Goal: Task Accomplishment & Management: Use online tool/utility

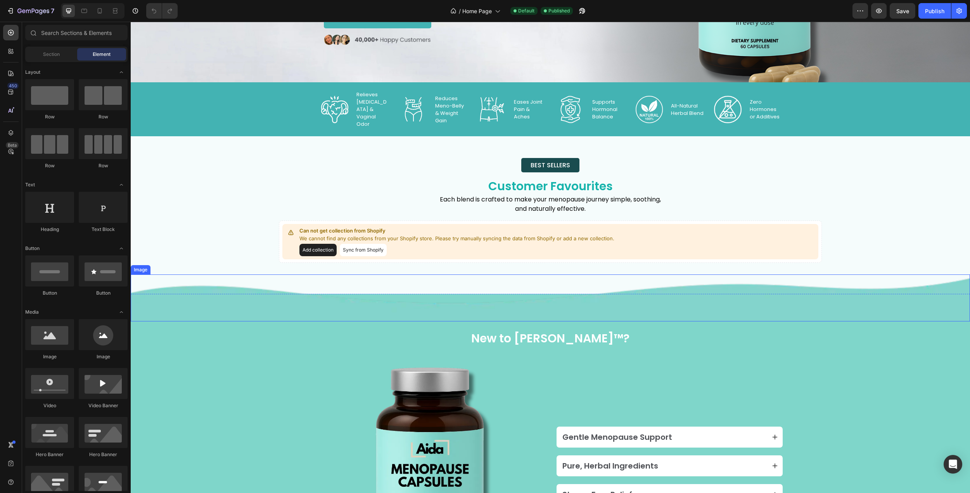
scroll to position [155, 0]
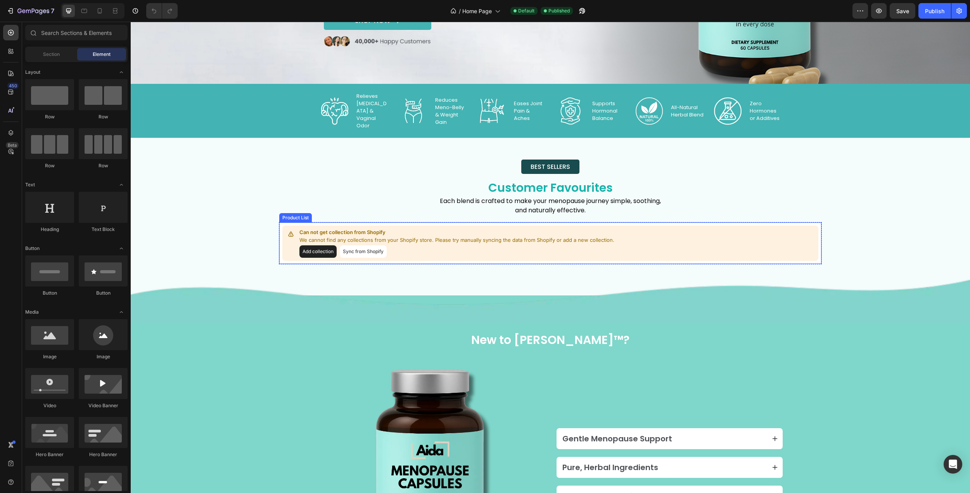
drag, startPoint x: 532, startPoint y: 228, endPoint x: 419, endPoint y: 249, distance: 115.3
click at [532, 228] on div "Can not get collection from Shopify We cannot find any collections from your Sh…" at bounding box center [550, 242] width 536 height 35
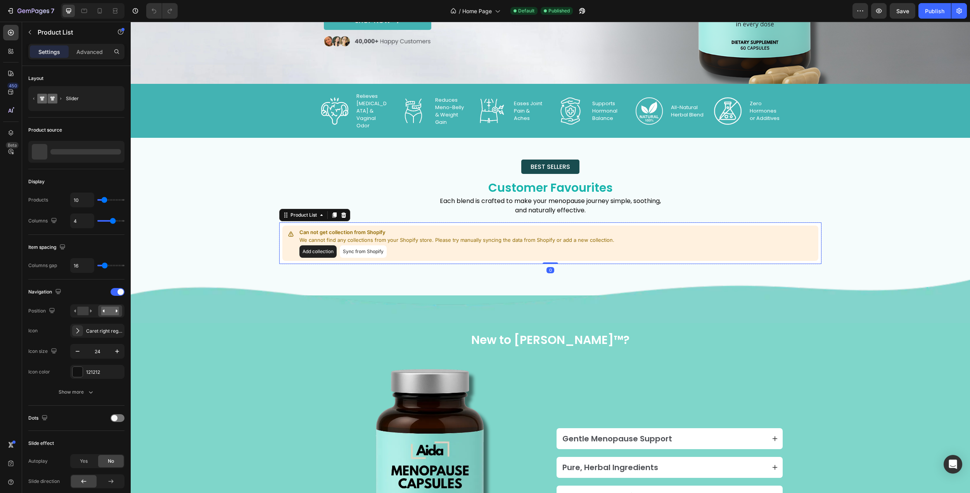
click at [323, 251] on button "Add collection" at bounding box center [317, 251] width 37 height 12
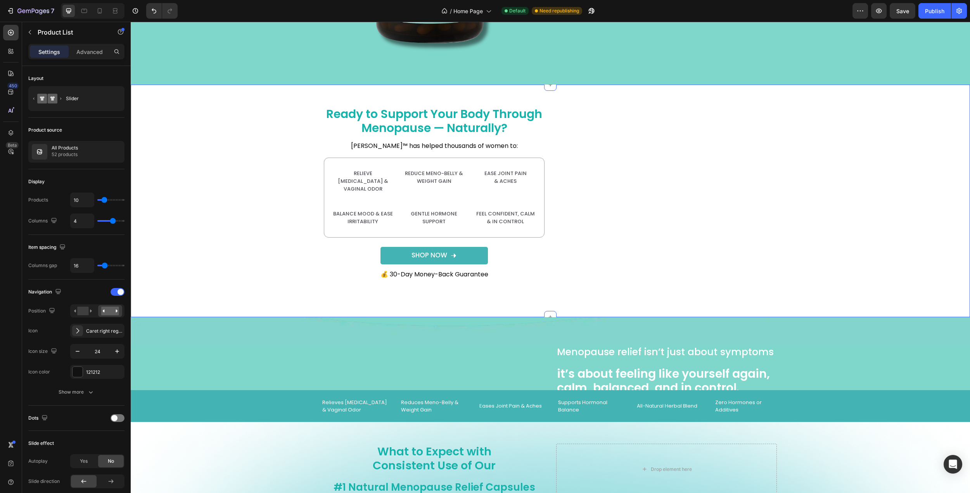
scroll to position [970, 0]
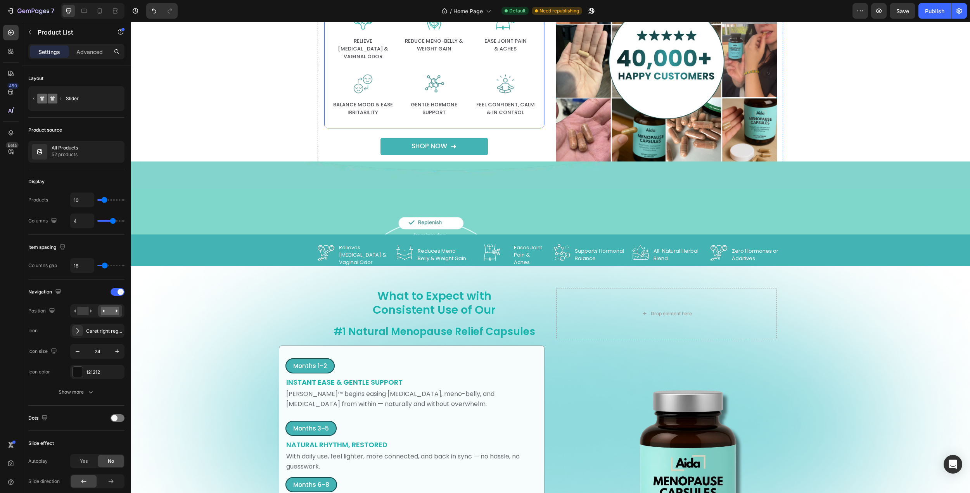
drag, startPoint x: 430, startPoint y: 145, endPoint x: 353, endPoint y: 192, distance: 90.8
click at [430, 145] on p "Shop Now" at bounding box center [429, 146] width 36 height 6
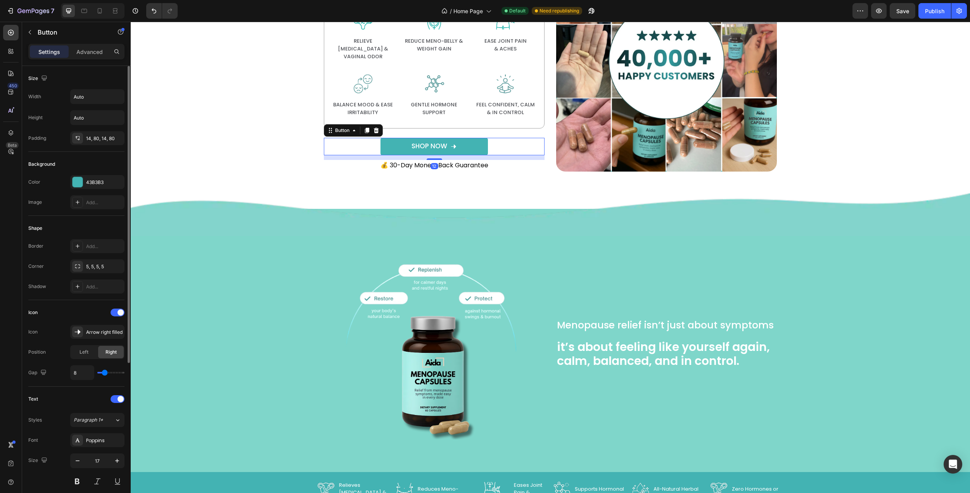
scroll to position [229, 0]
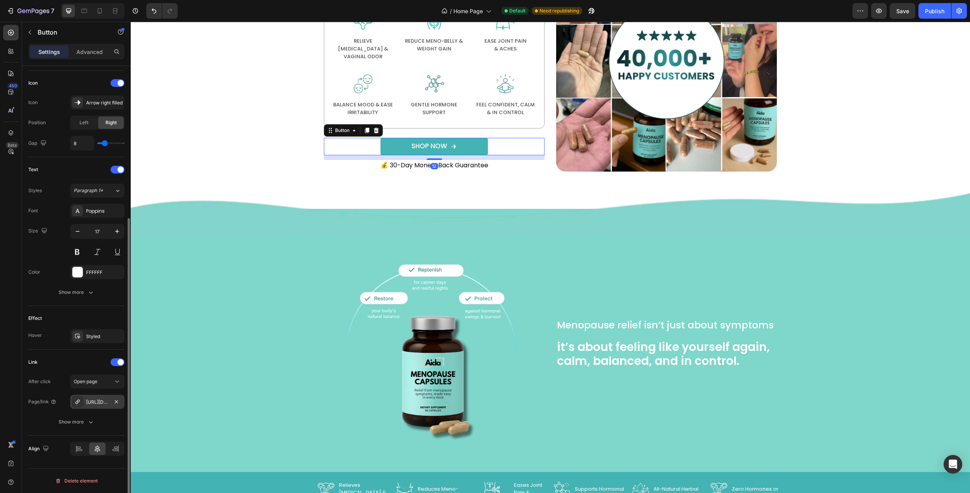
click at [96, 401] on div "[URL][DOMAIN_NAME]" at bounding box center [97, 401] width 22 height 7
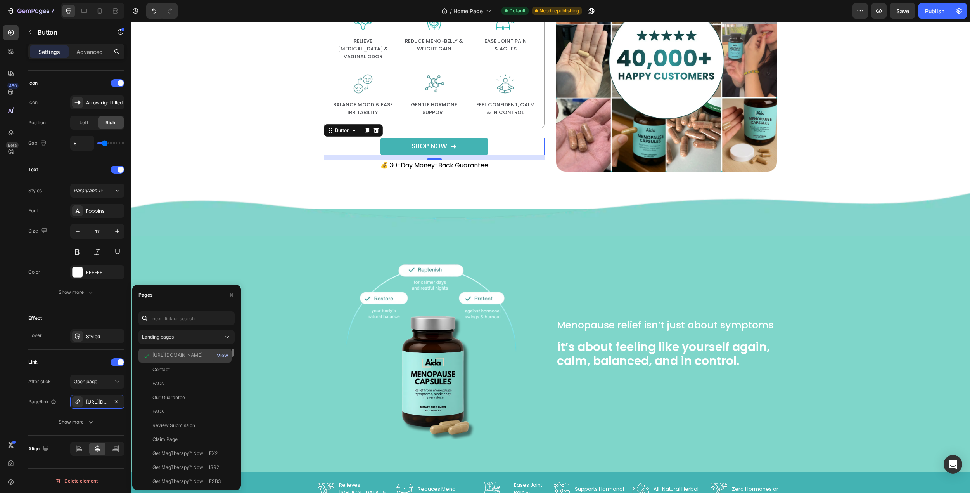
click at [222, 354] on div "View" at bounding box center [222, 355] width 11 height 7
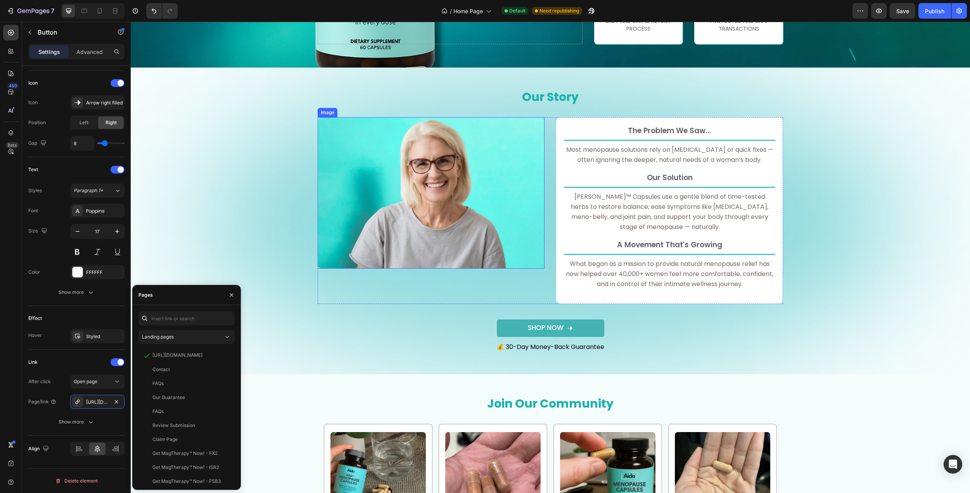
scroll to position [2094, 0]
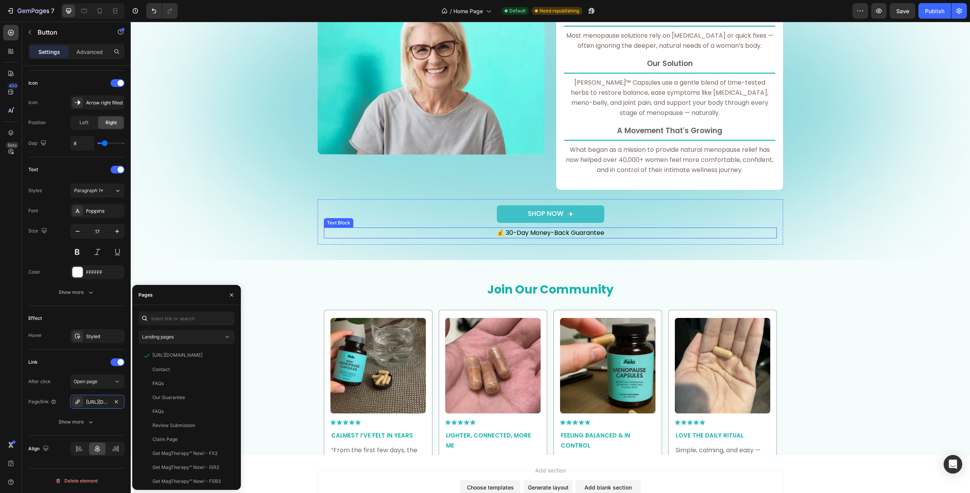
click at [531, 216] on p "Shop Now" at bounding box center [546, 214] width 36 height 6
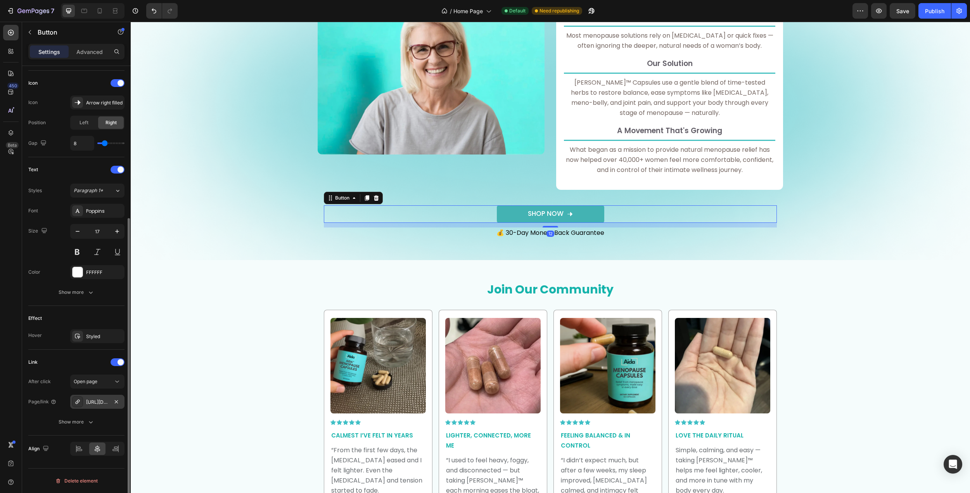
click at [95, 405] on div "[URL][DOMAIN_NAME]" at bounding box center [97, 401] width 22 height 7
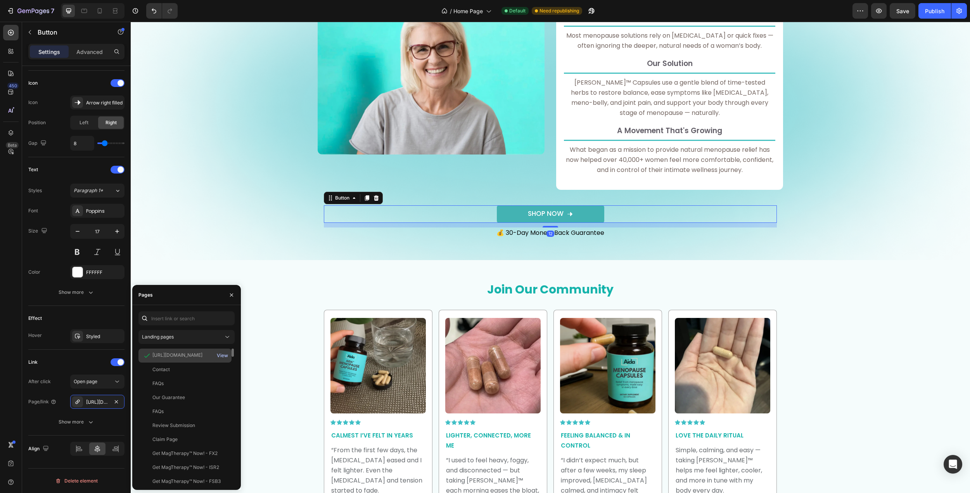
click at [222, 356] on div "View" at bounding box center [222, 355] width 11 height 7
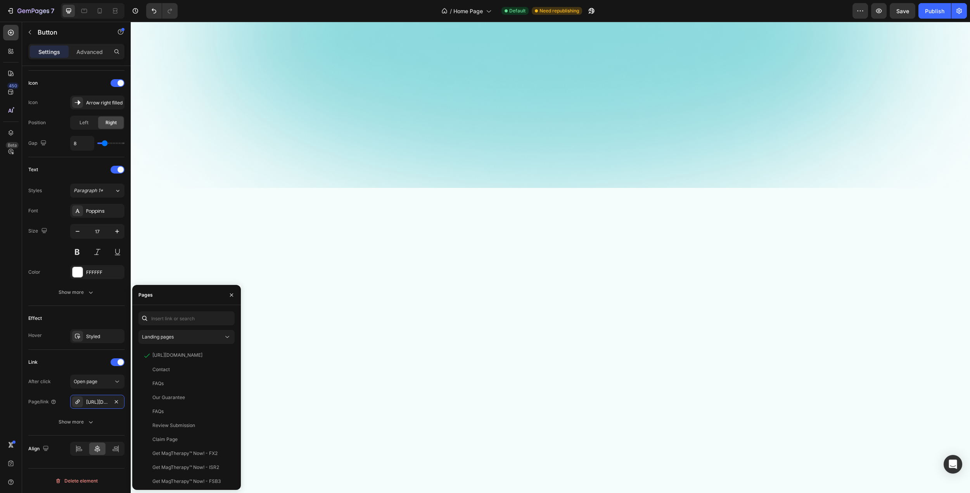
scroll to position [0, 0]
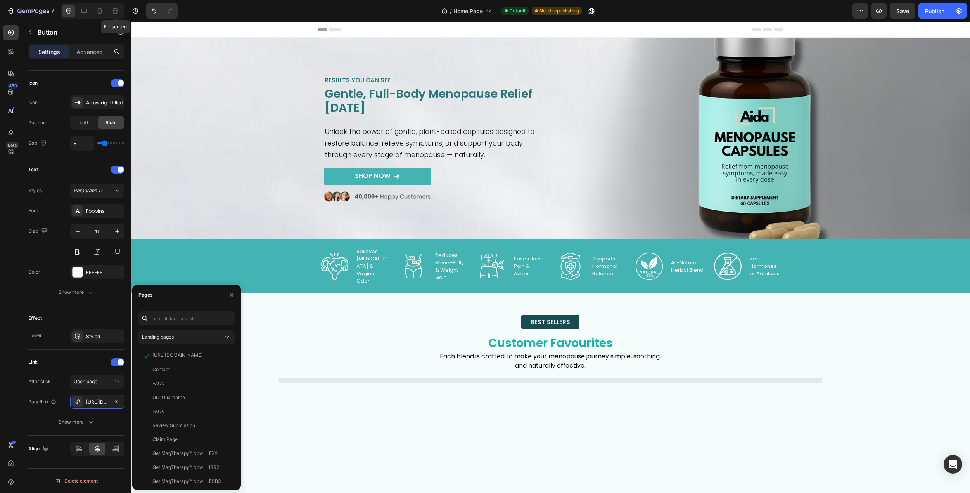
click at [107, 13] on div "Fullscreen" at bounding box center [93, 11] width 64 height 16
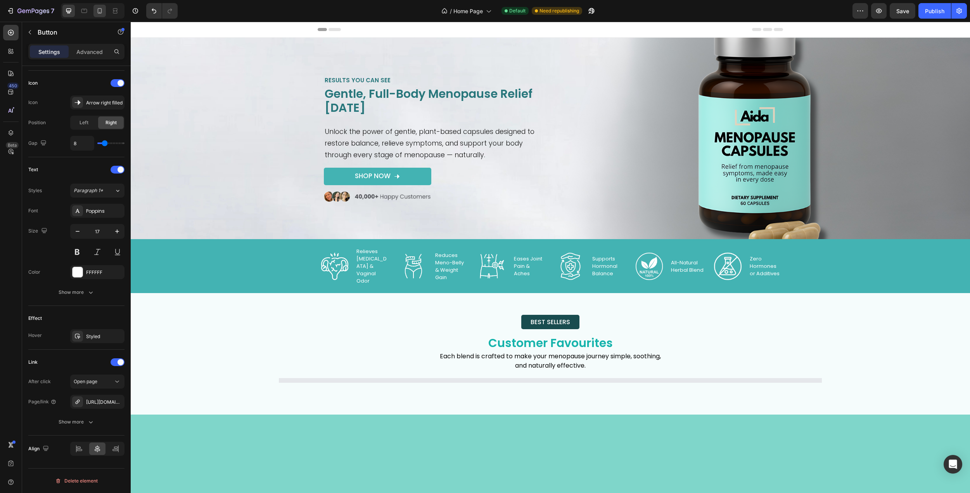
click at [99, 13] on icon at bounding box center [100, 11] width 8 height 8
type input "16.6"
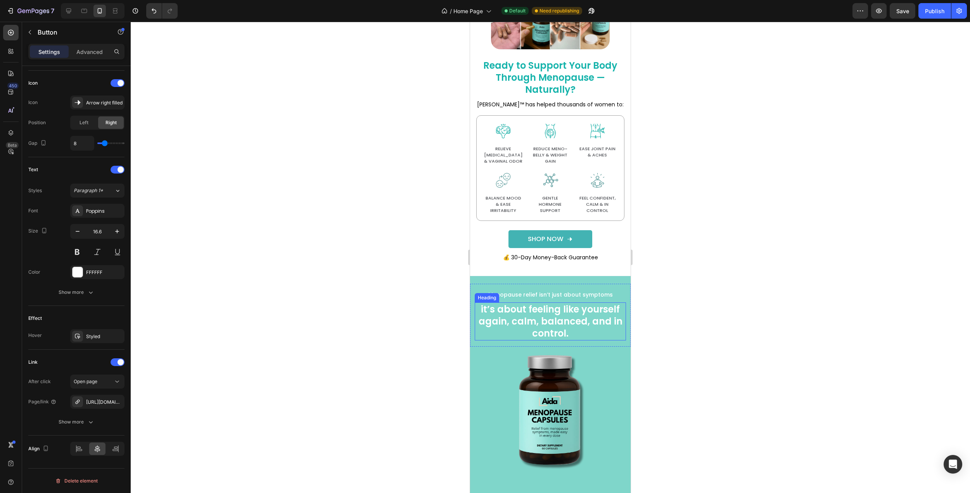
scroll to position [1241, 0]
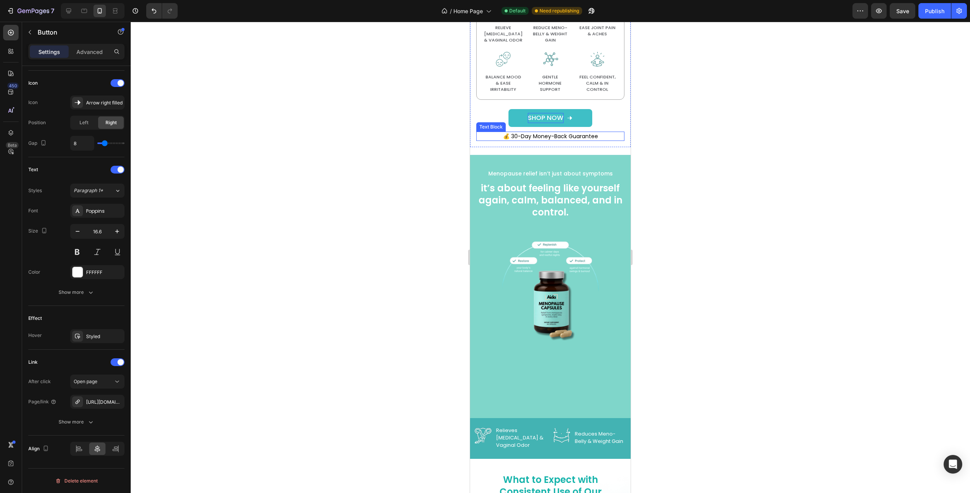
click at [547, 113] on p "Shop Now" at bounding box center [546, 118] width 36 height 10
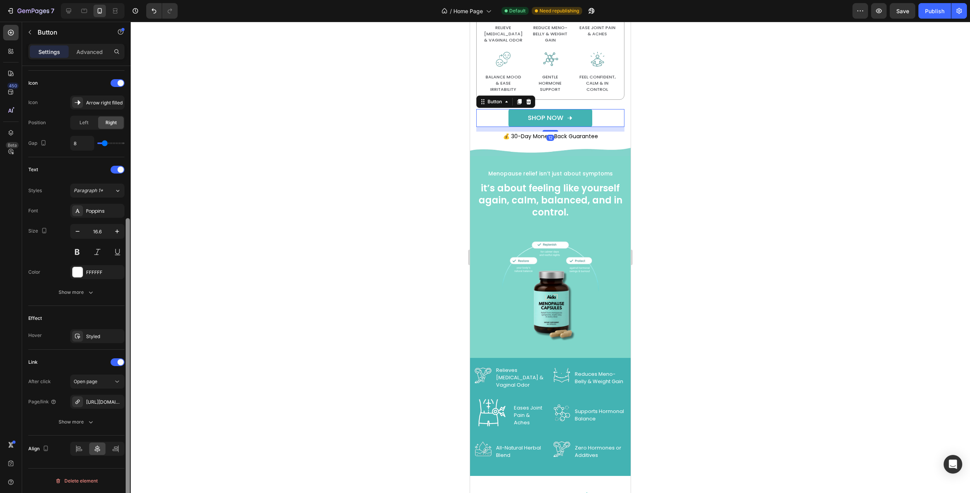
drag, startPoint x: 95, startPoint y: 403, endPoint x: 126, endPoint y: 366, distance: 47.6
click at [95, 403] on div "[URL][DOMAIN_NAME]" at bounding box center [104, 401] width 36 height 7
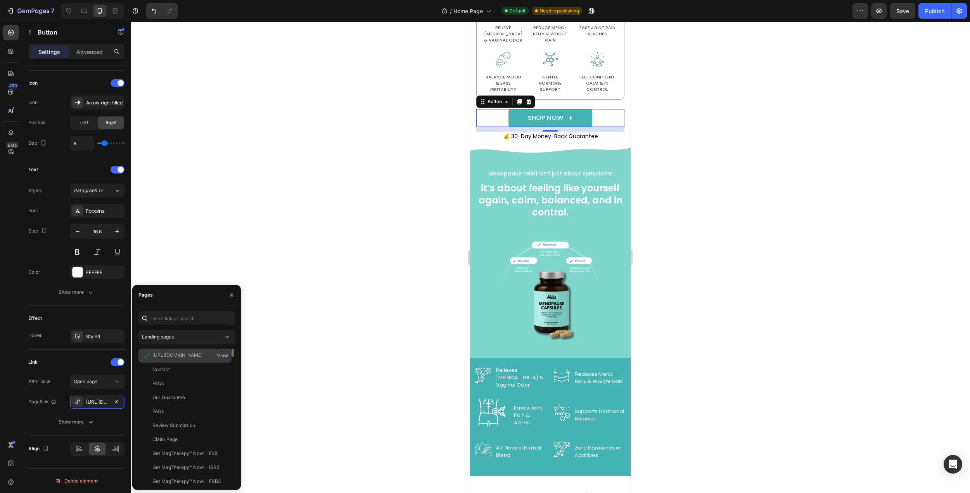
click at [223, 356] on div "View" at bounding box center [222, 355] width 11 height 7
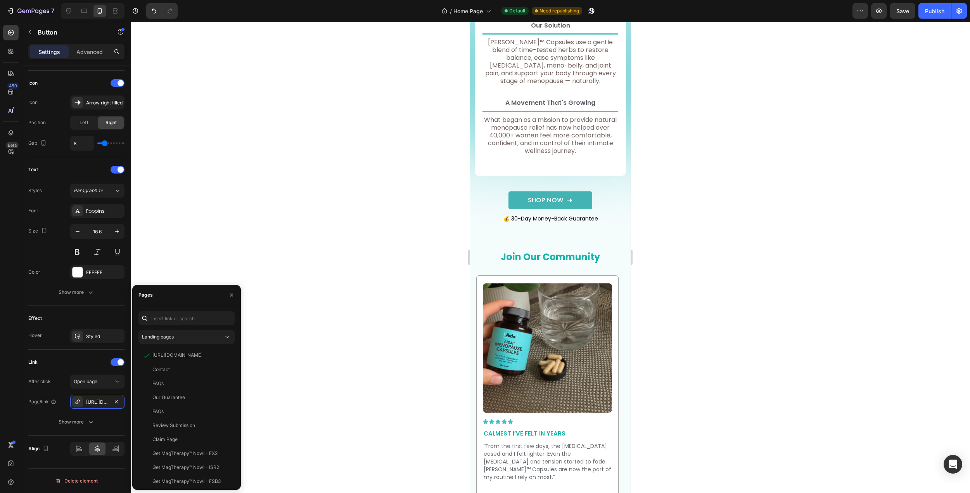
scroll to position [2482, 0]
click at [552, 205] on p "Shop Now" at bounding box center [546, 200] width 36 height 10
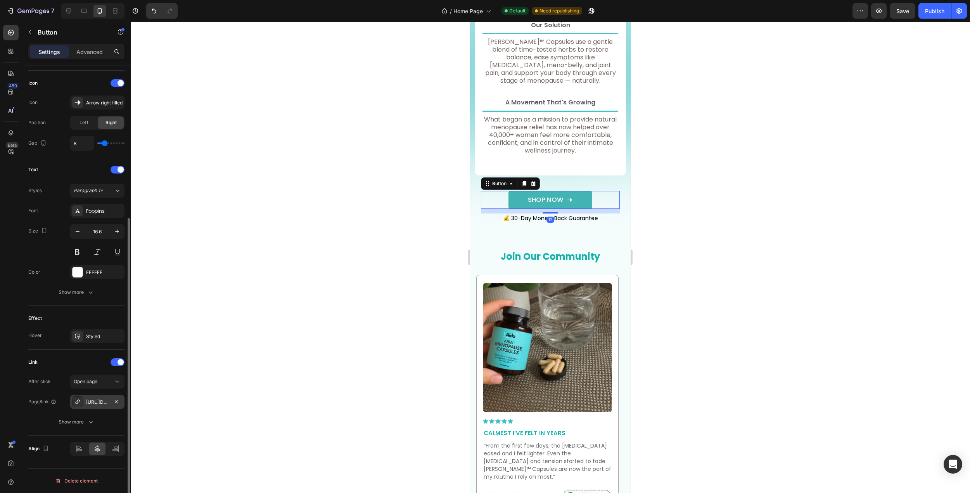
click at [98, 403] on div "[URL][DOMAIN_NAME]" at bounding box center [97, 401] width 22 height 7
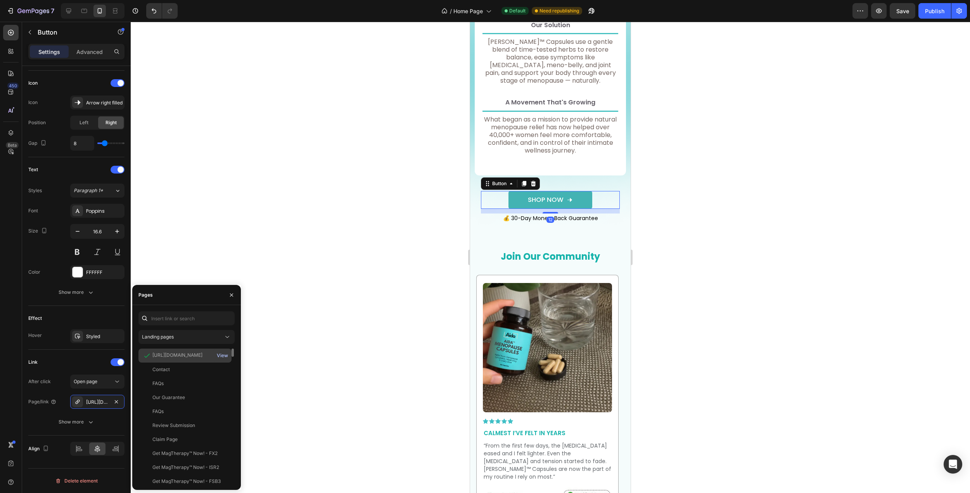
click at [222, 356] on div "View" at bounding box center [222, 355] width 11 height 7
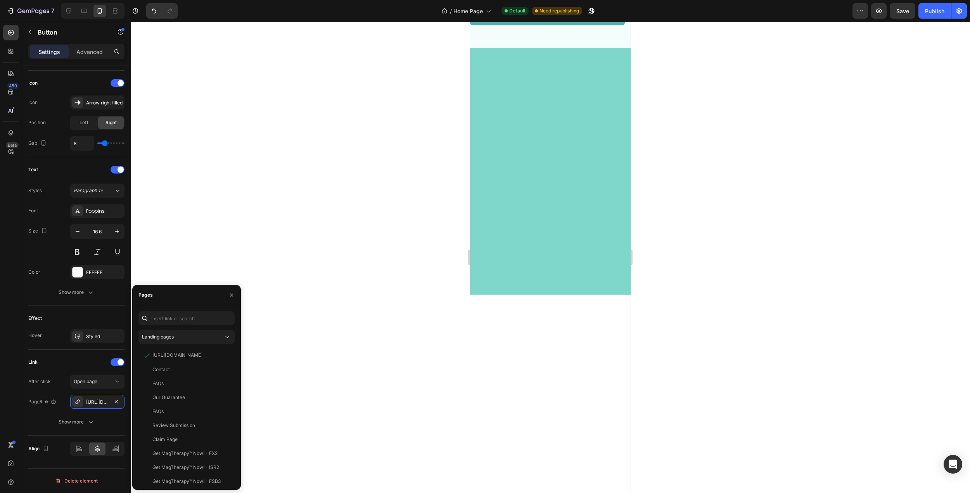
scroll to position [0, 0]
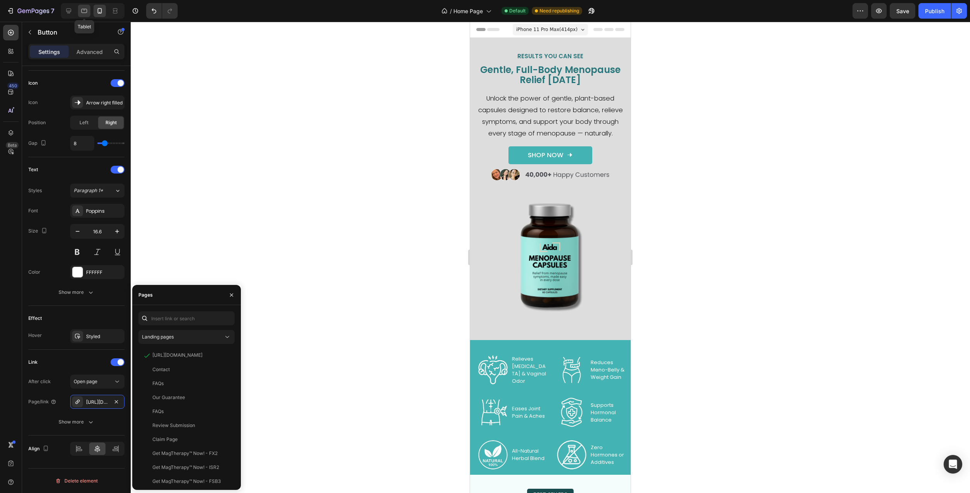
drag, startPoint x: 70, startPoint y: 9, endPoint x: 89, endPoint y: 13, distance: 19.9
click at [70, 9] on icon at bounding box center [68, 11] width 5 height 5
type input "17"
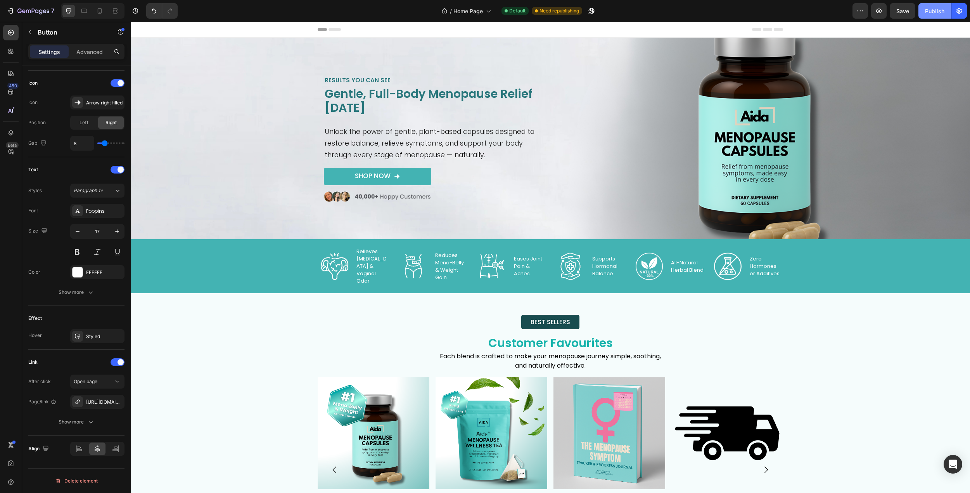
click at [923, 12] on button "Publish" at bounding box center [934, 11] width 33 height 16
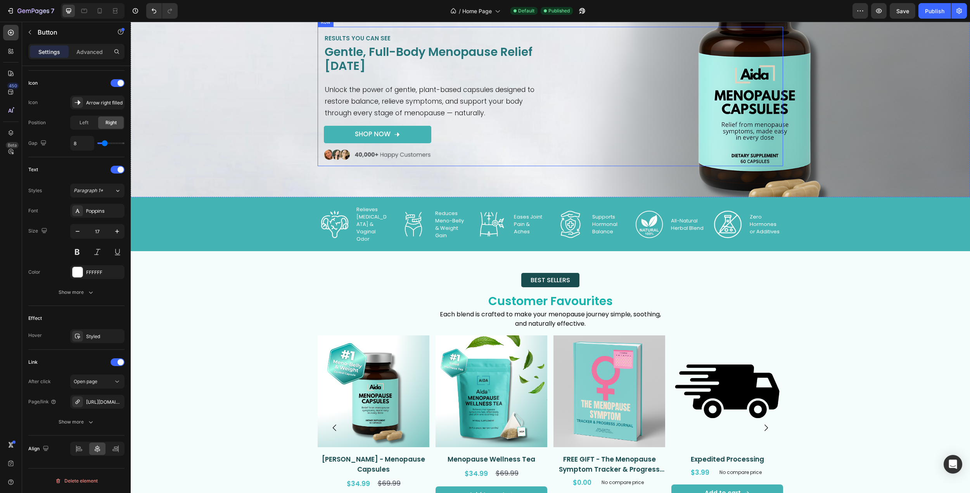
scroll to position [155, 0]
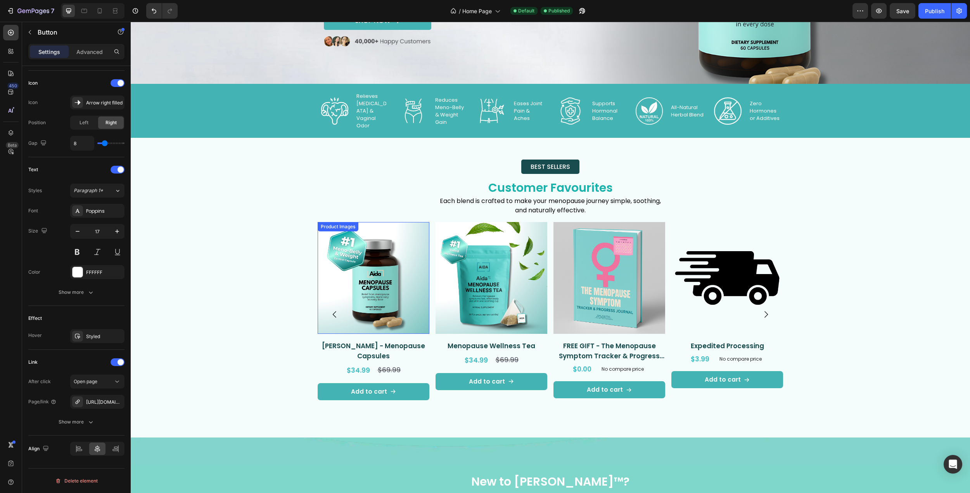
click at [398, 260] on img at bounding box center [374, 278] width 112 height 112
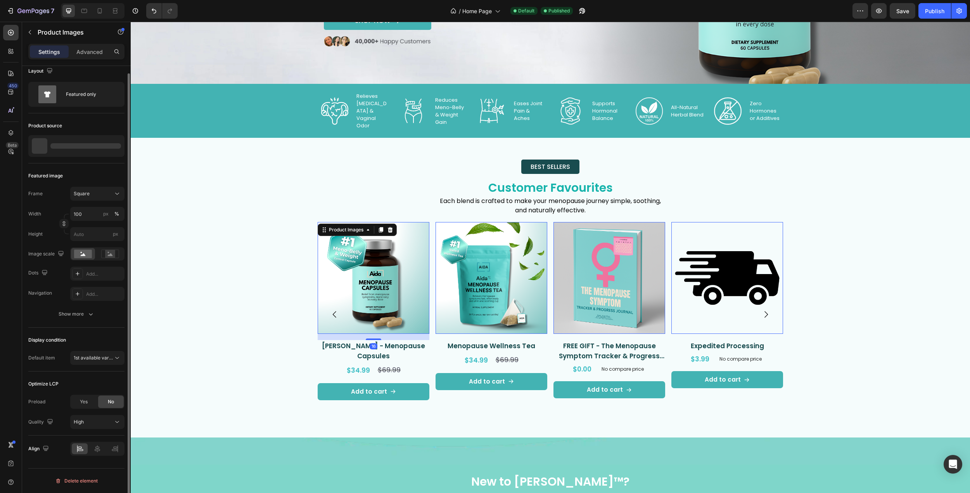
scroll to position [0, 0]
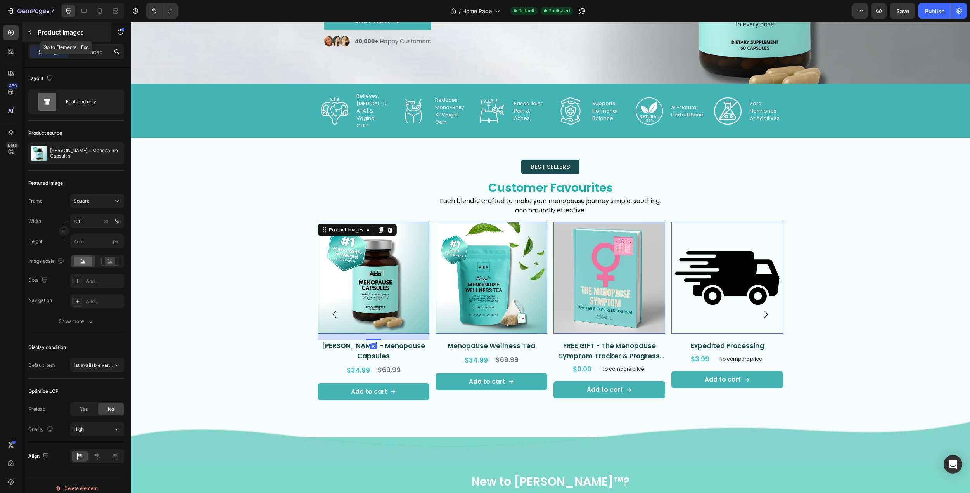
click at [33, 35] on button "button" at bounding box center [30, 32] width 12 height 12
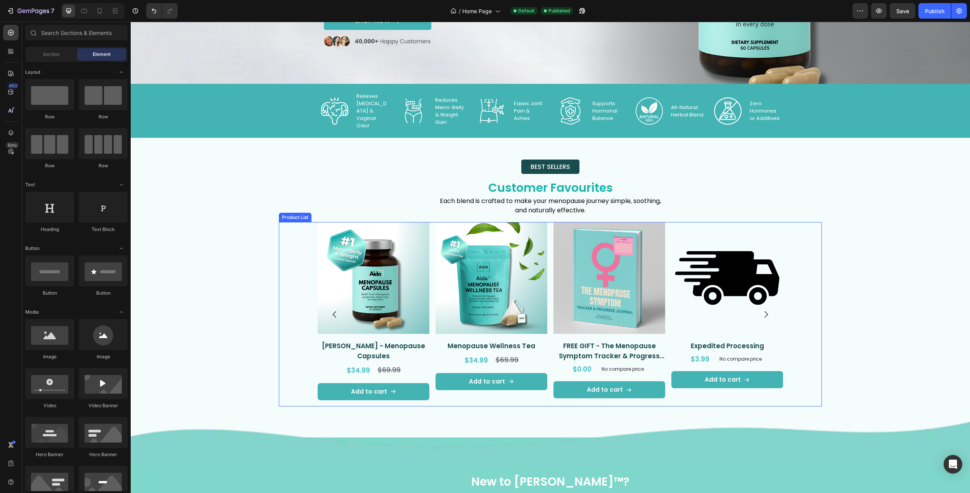
click at [806, 367] on div "Product Images [PERSON_NAME] - Menopause Capsules Product Title $34.99 Product …" at bounding box center [550, 314] width 543 height 184
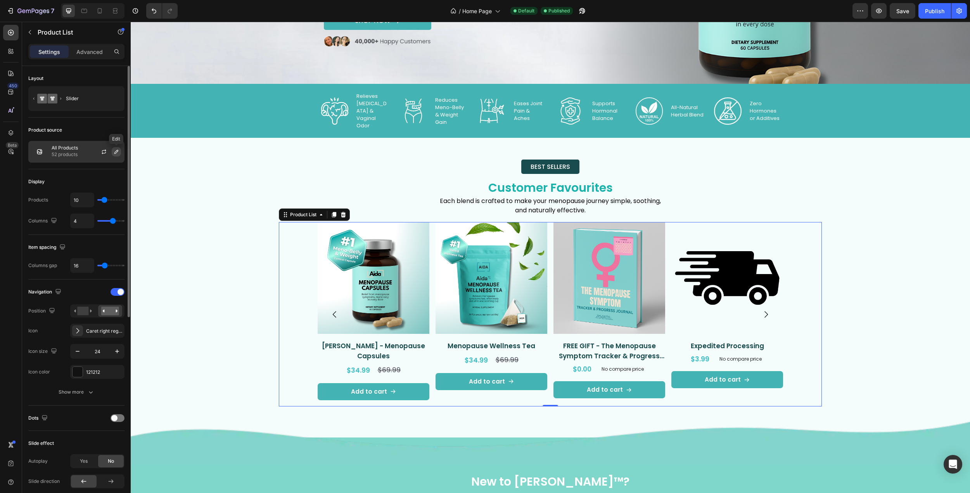
click at [118, 153] on icon "button" at bounding box center [116, 152] width 6 height 6
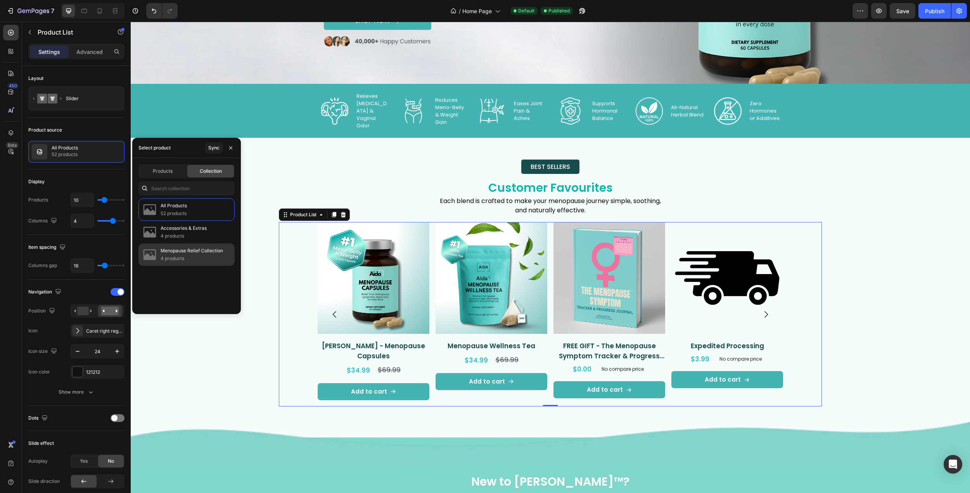
click at [209, 248] on p "Menopause Relief Collection" at bounding box center [192, 251] width 62 height 8
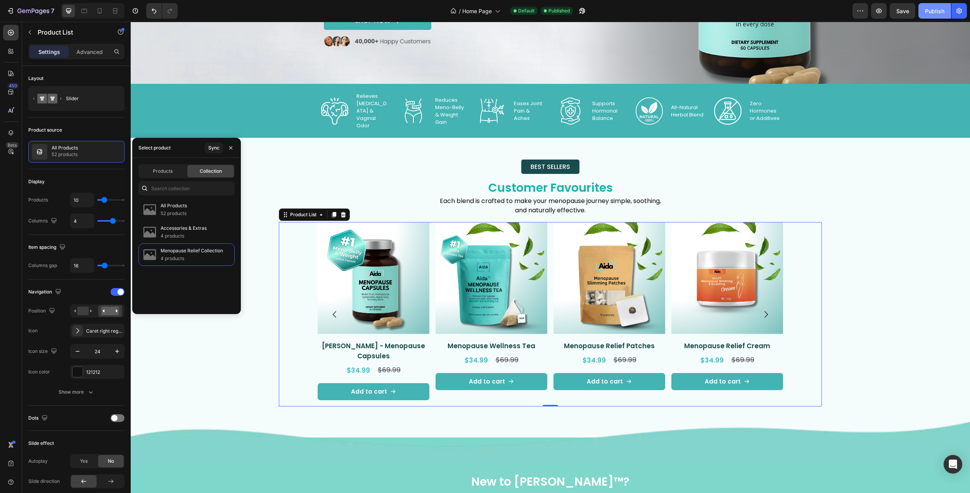
click at [935, 9] on div "Publish" at bounding box center [934, 11] width 19 height 8
